Goal: Information Seeking & Learning: Learn about a topic

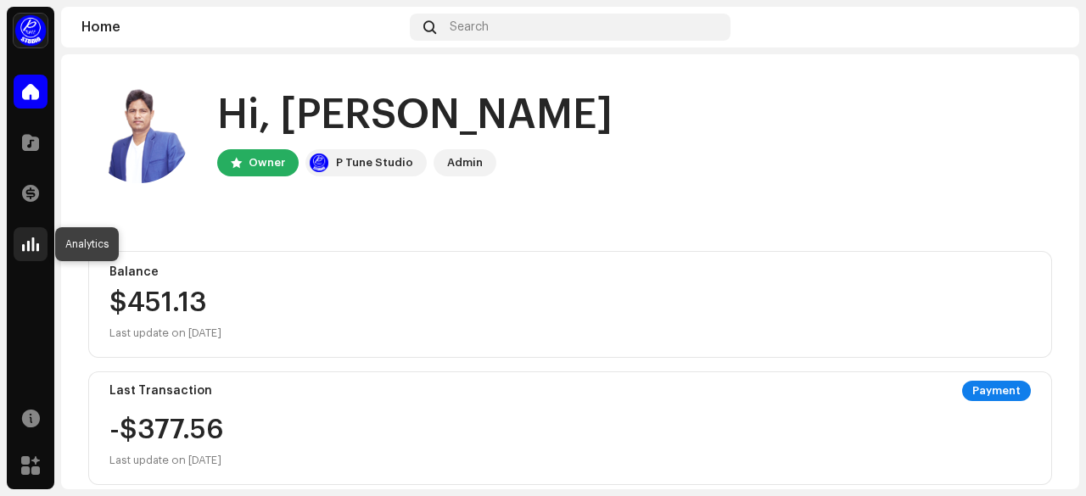
click at [32, 238] on span at bounding box center [30, 245] width 17 height 14
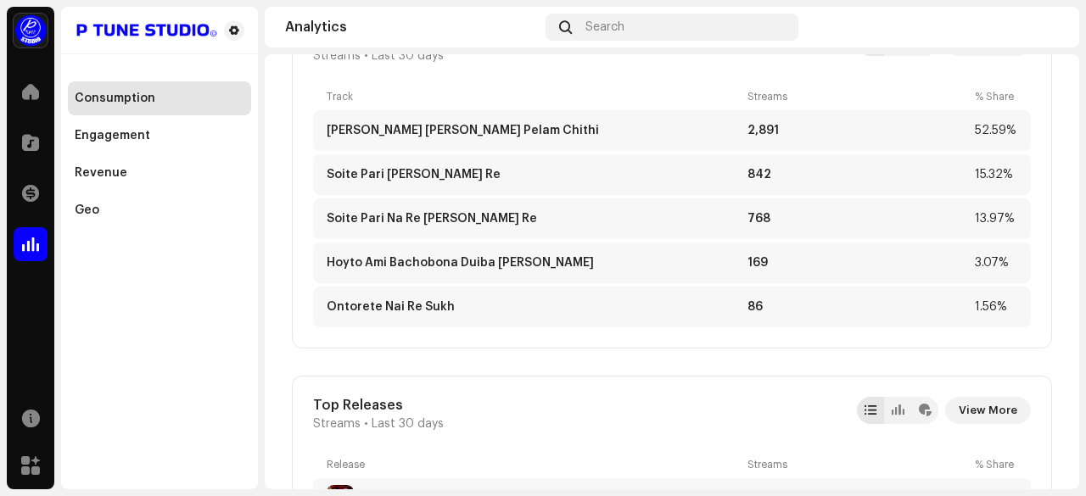
scroll to position [735, 0]
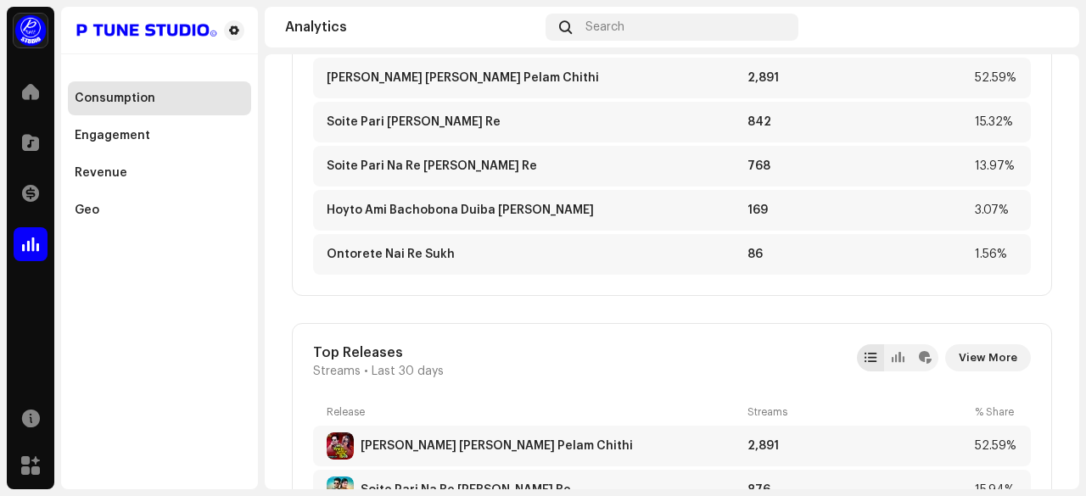
click at [975, 364] on span "View More" at bounding box center [988, 358] width 59 height 34
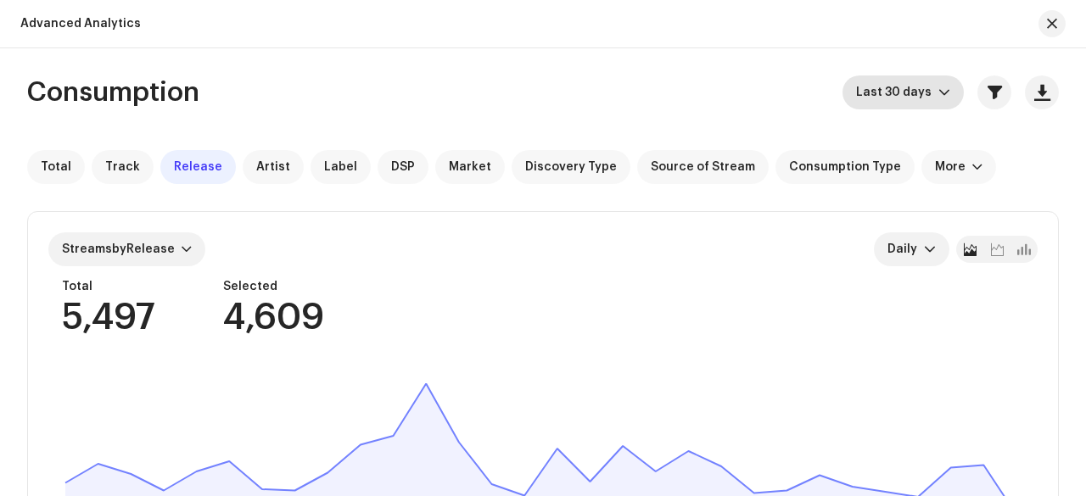
click at [947, 94] on p-select "Last 30 days" at bounding box center [902, 92] width 121 height 34
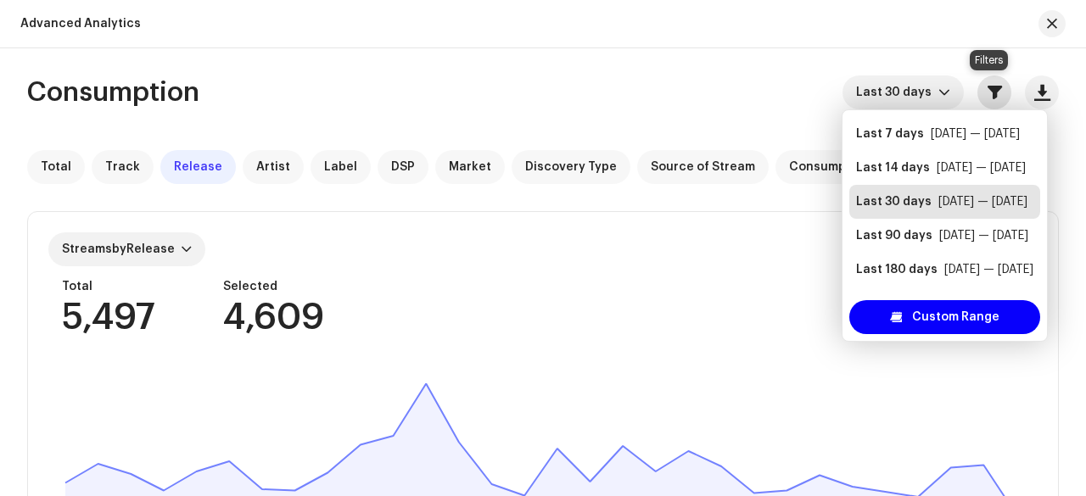
click at [995, 87] on span "button" at bounding box center [994, 93] width 14 height 14
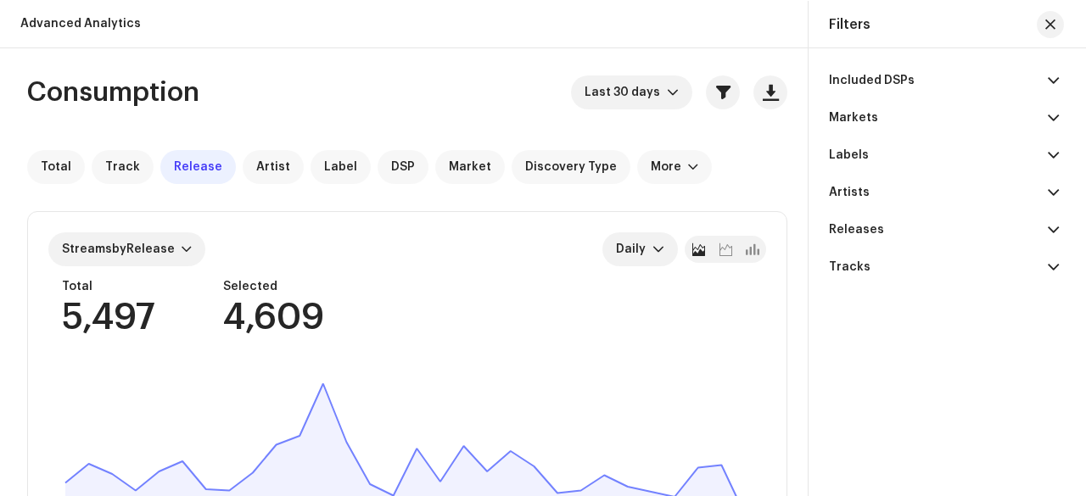
click at [1054, 83] on span at bounding box center [1053, 81] width 11 height 14
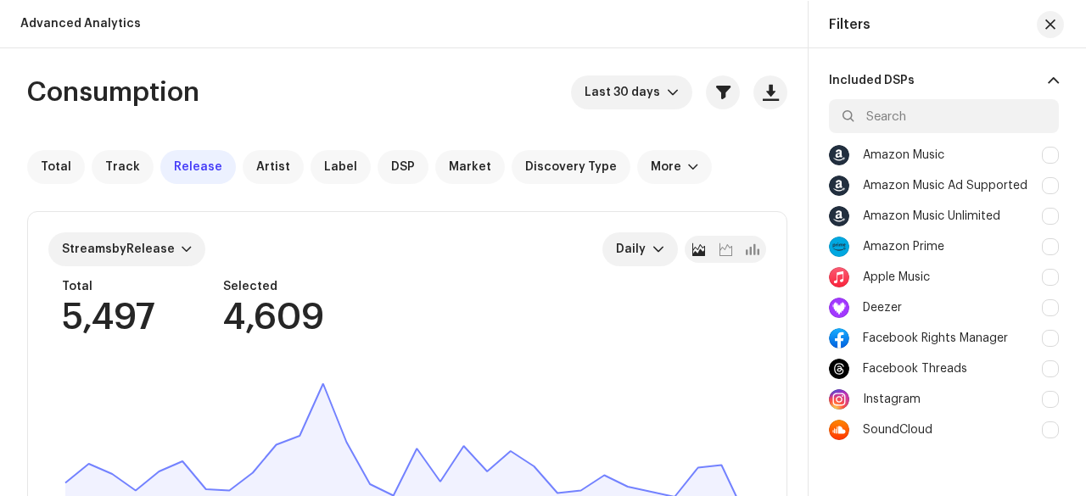
scroll to position [333, 0]
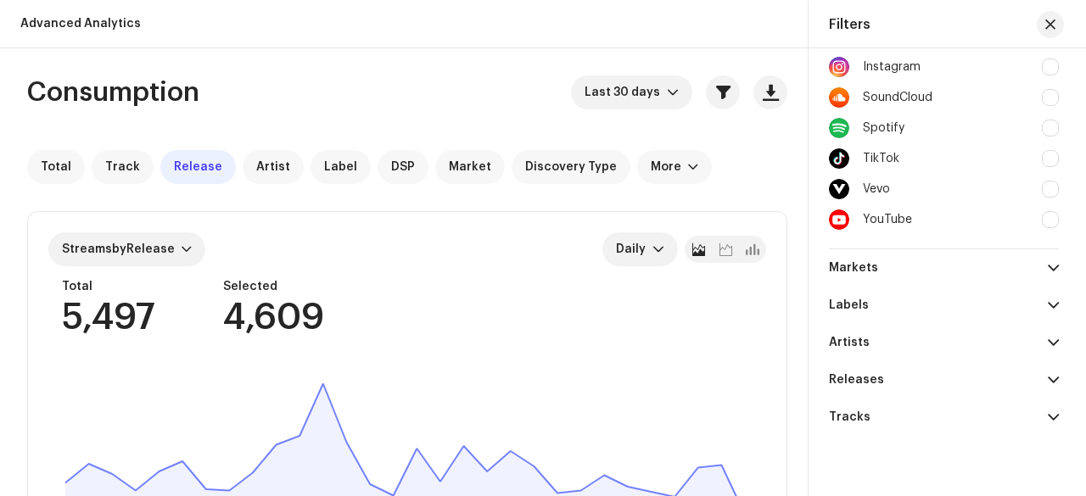
click at [1042, 159] on div at bounding box center [1050, 158] width 17 height 17
checkbox input "true"
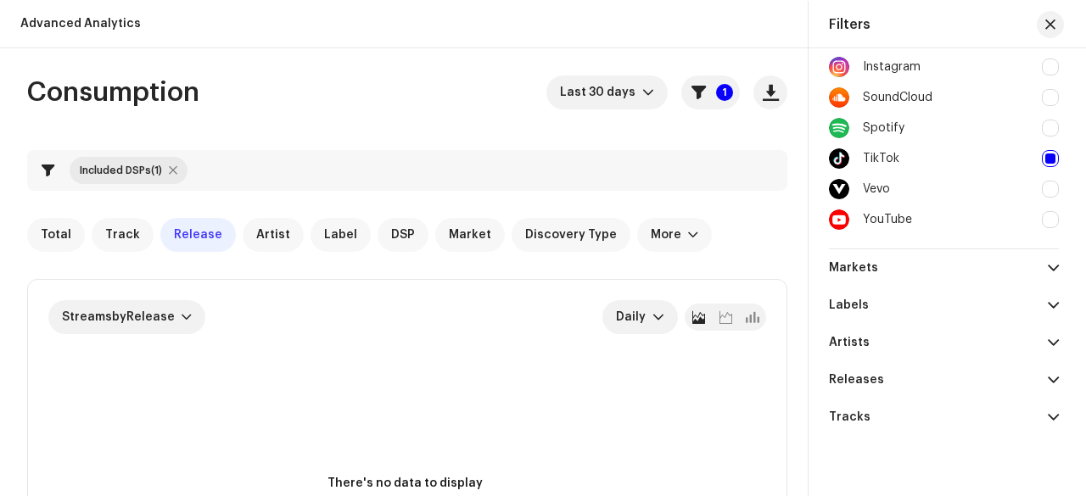
click at [1042, 187] on div at bounding box center [1050, 189] width 17 height 17
checkbox input "true"
click at [1048, 151] on div at bounding box center [1050, 158] width 17 height 17
checkbox input "false"
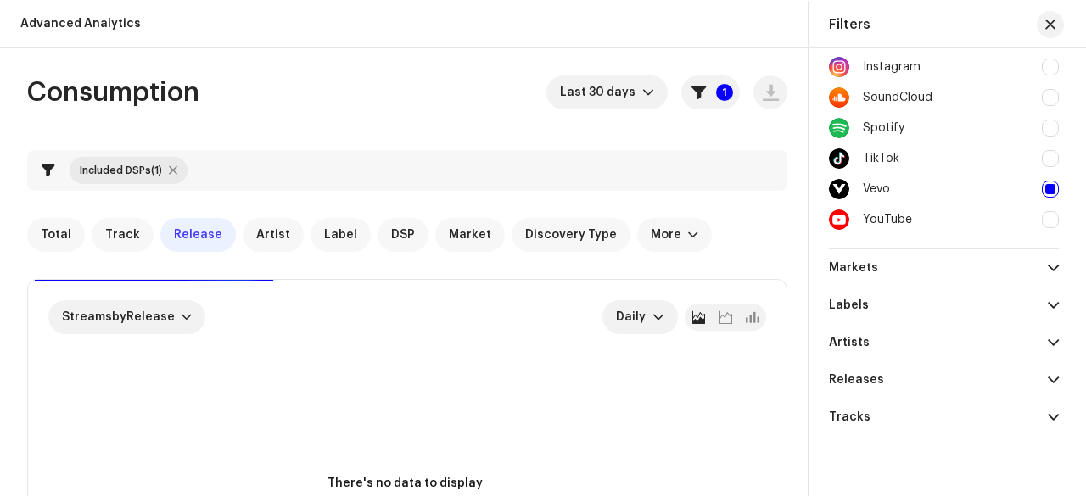
click at [1046, 188] on div at bounding box center [1050, 189] width 17 height 17
checkbox input "false"
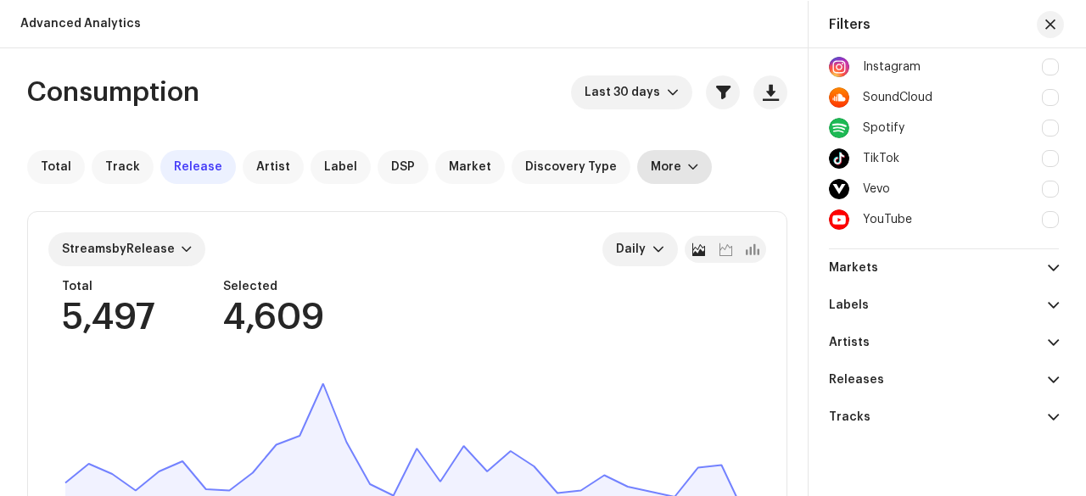
click at [668, 176] on div "More" at bounding box center [674, 167] width 75 height 34
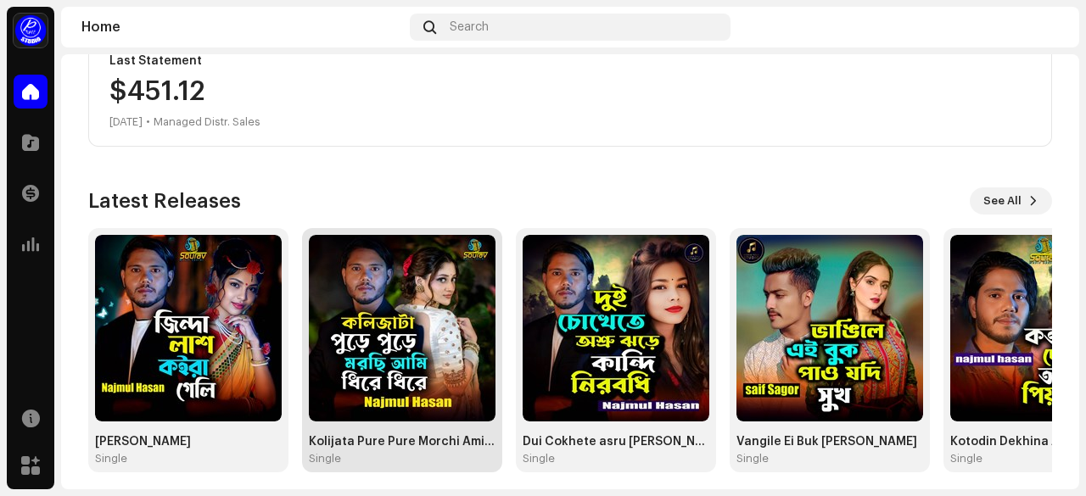
scroll to position [467, 0]
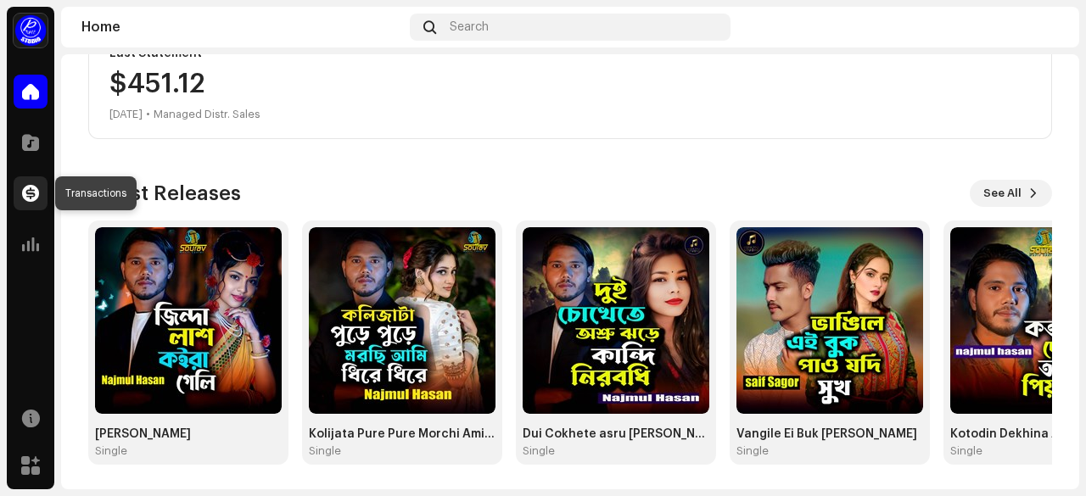
click at [20, 182] on div at bounding box center [31, 193] width 34 height 34
click at [27, 190] on span at bounding box center [30, 194] width 17 height 14
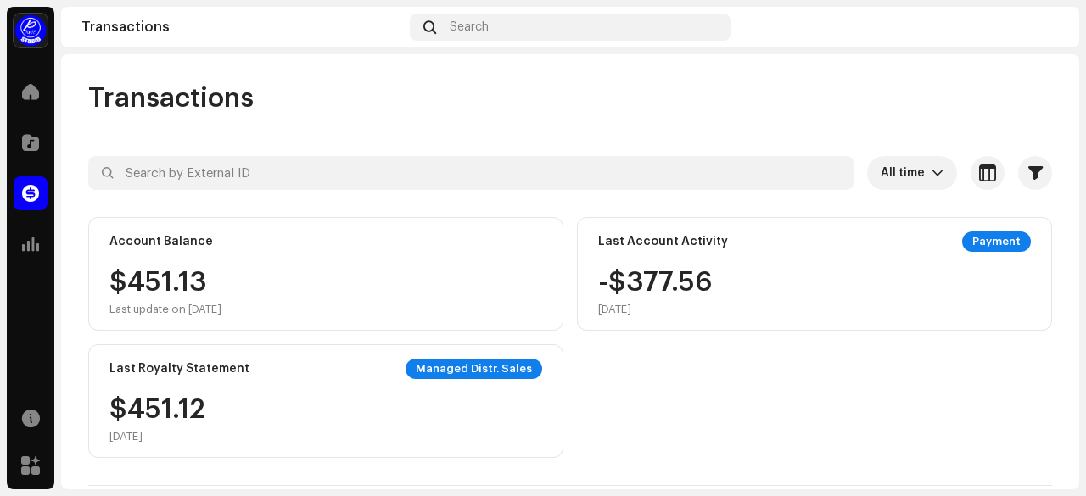
drag, startPoint x: 1079, startPoint y: 103, endPoint x: 1085, endPoint y: 136, distance: 33.6
click at [1085, 136] on div "[PERSON_NAME] Music Center Home Catalog Transactions Analytics Resources Market…" at bounding box center [543, 248] width 1086 height 496
